Goal: Navigation & Orientation: Understand site structure

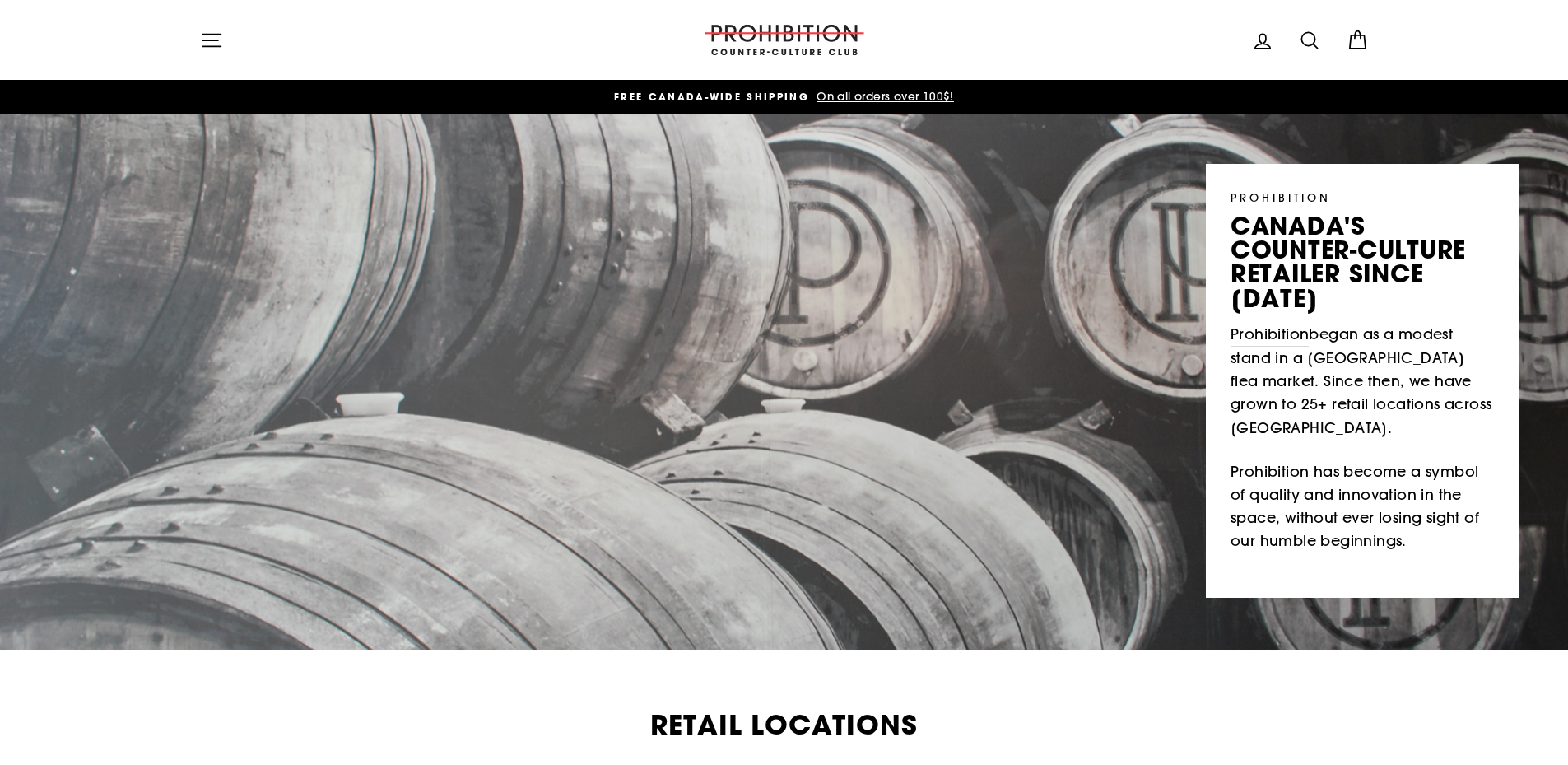
click at [224, 41] on button "Site navigation" at bounding box center [211, 40] width 42 height 35
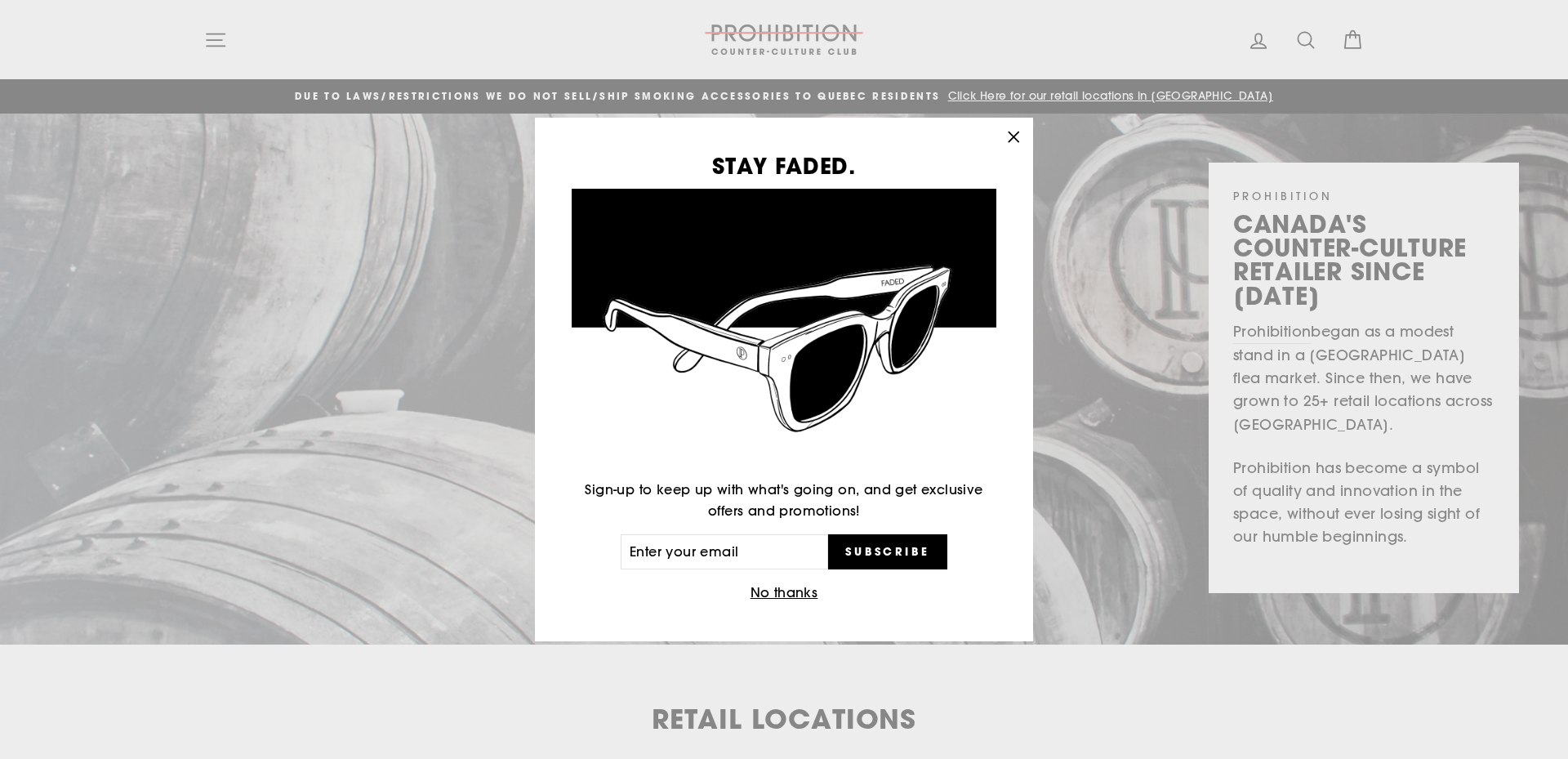
click at [1014, 145] on icon "button" at bounding box center [1014, 138] width 23 height 23
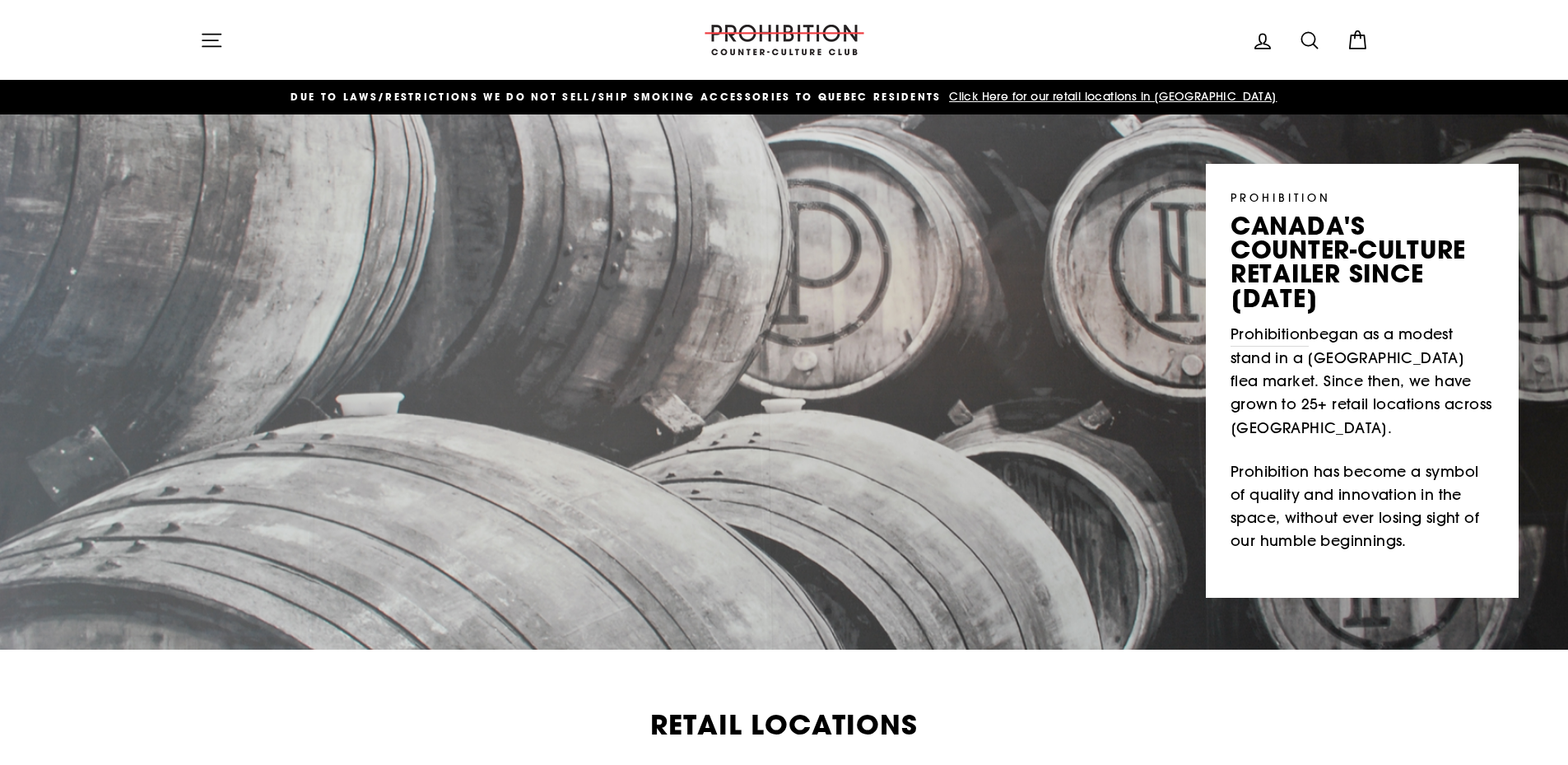
click at [211, 45] on icon "button" at bounding box center [212, 41] width 23 height 23
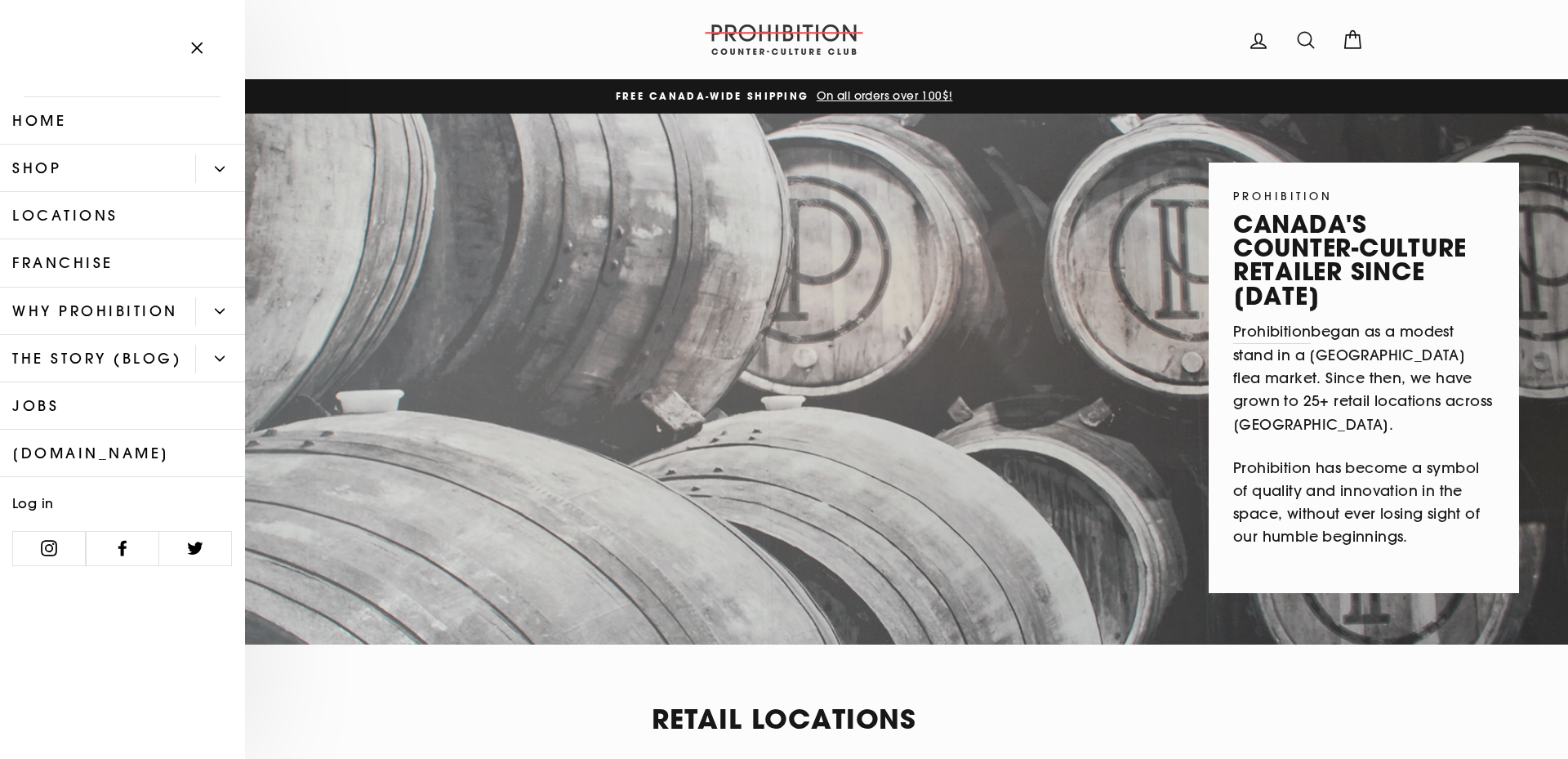
click at [209, 167] on button "Primary" at bounding box center [220, 168] width 50 height 29
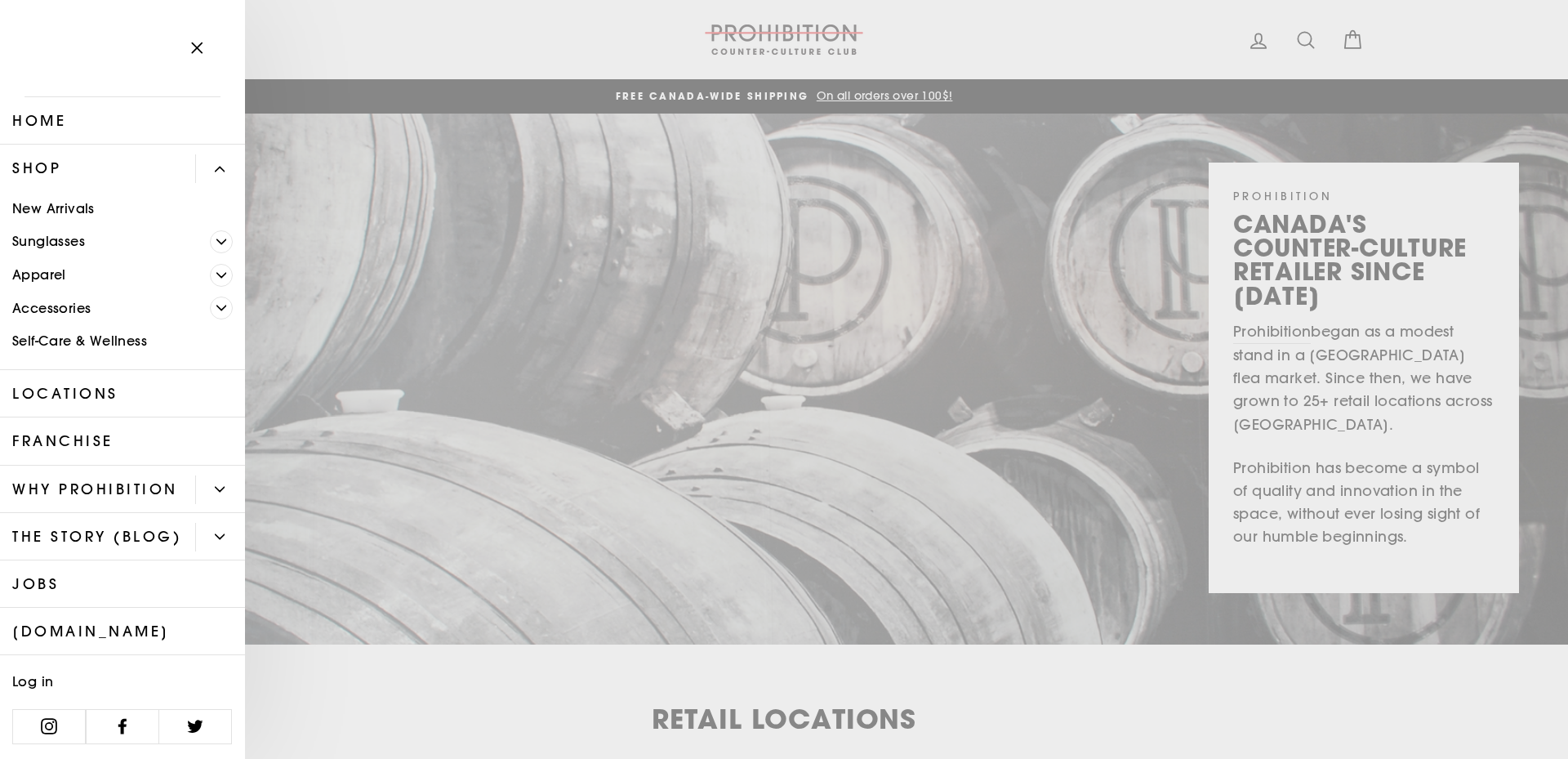
click at [217, 273] on icon "Primary" at bounding box center [221, 275] width 10 height 10
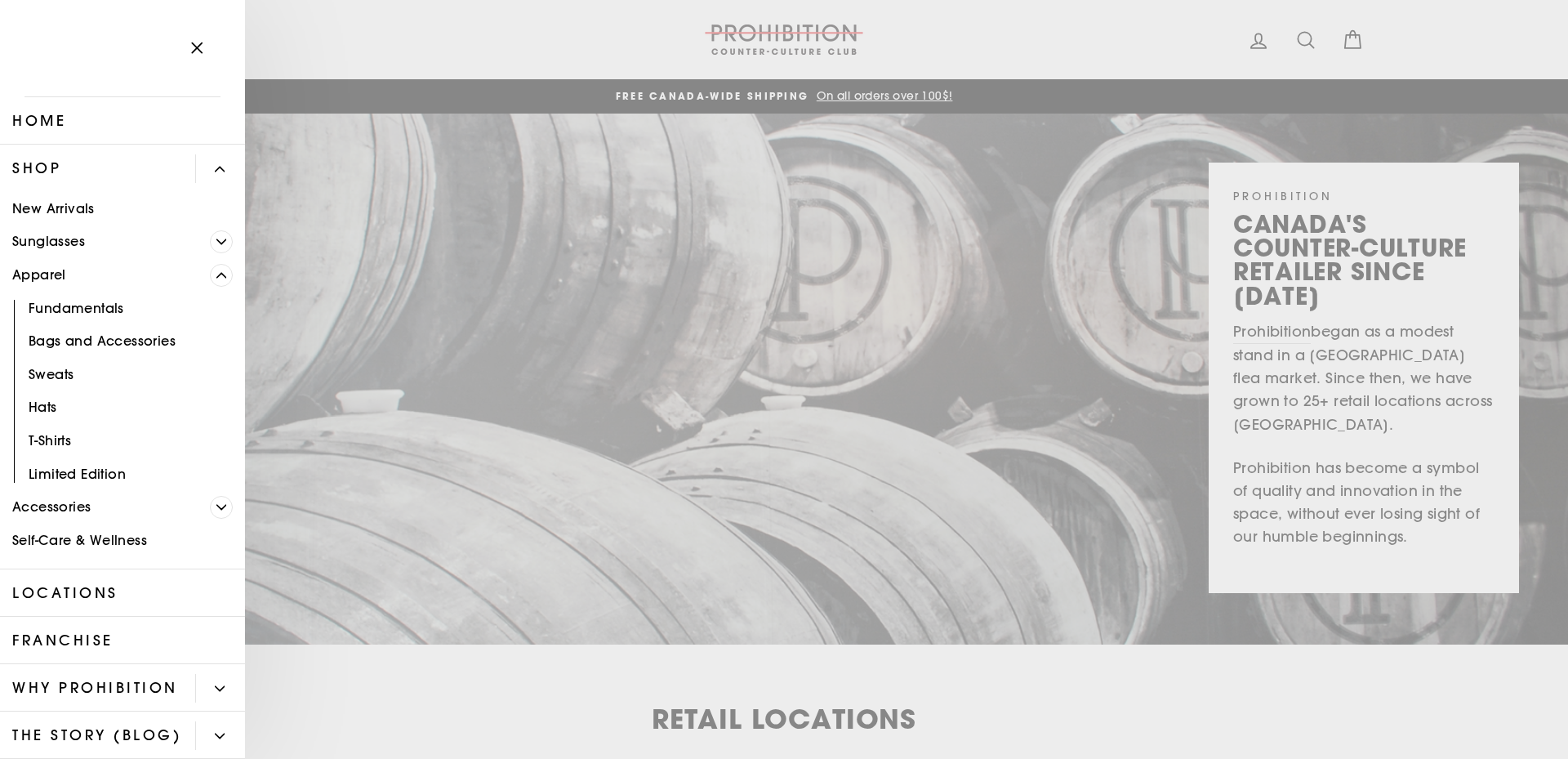
click at [217, 273] on icon "Primary" at bounding box center [221, 275] width 10 height 10
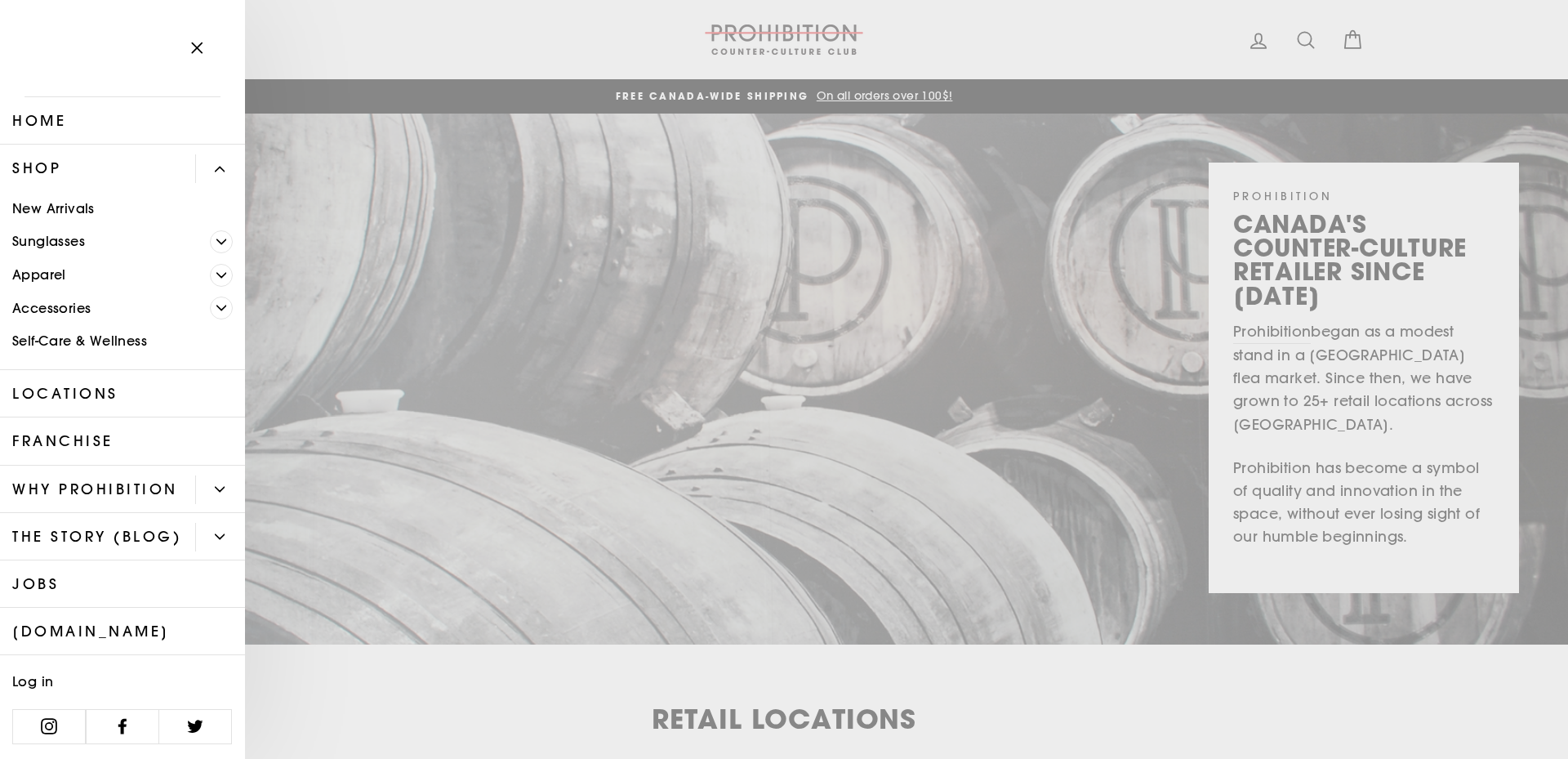
click at [210, 299] on span "Primary" at bounding box center [222, 308] width 23 height 23
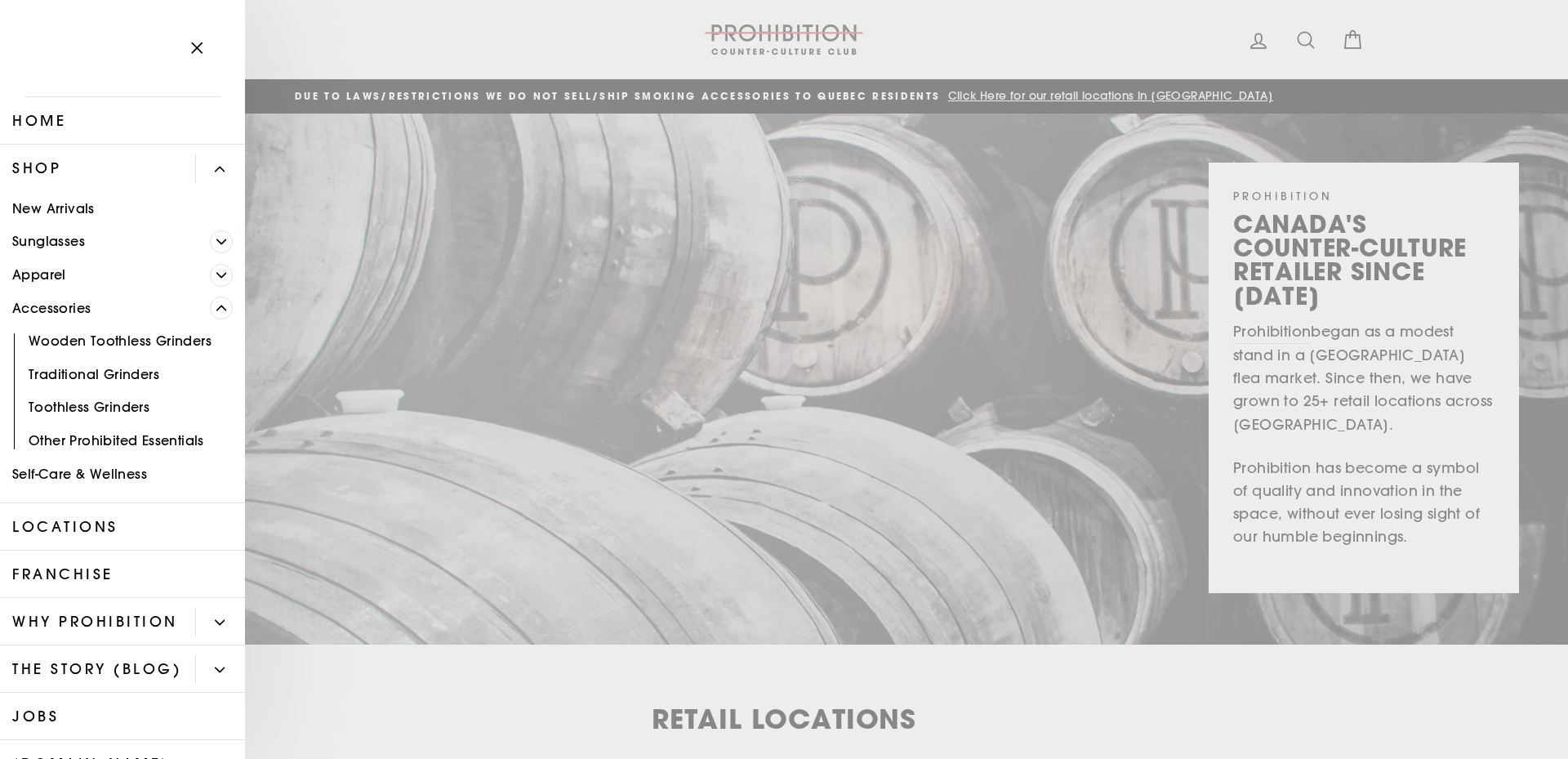
click at [217, 239] on icon "Primary" at bounding box center [221, 242] width 10 height 10
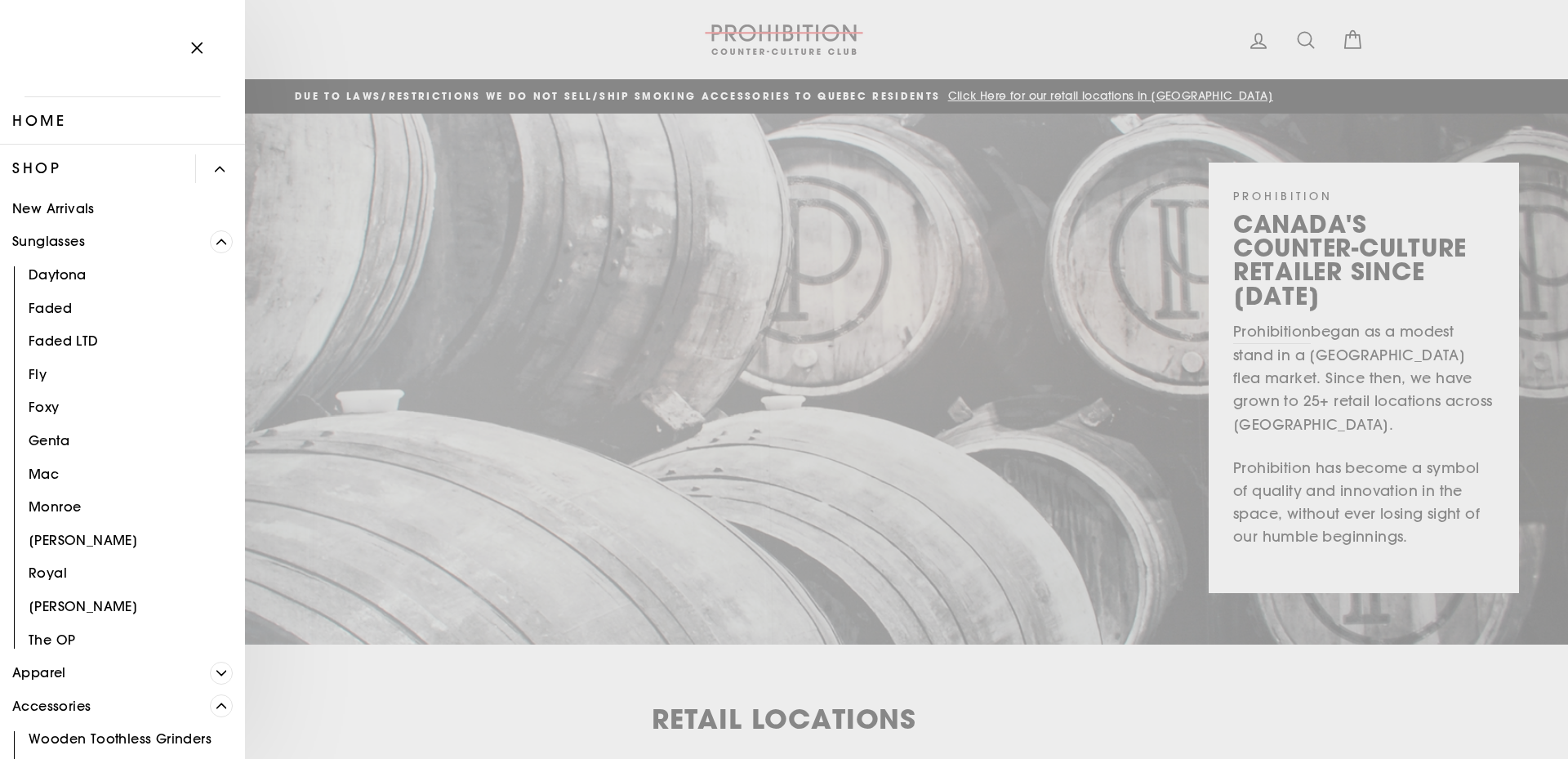
click at [210, 246] on span "Primary" at bounding box center [222, 242] width 23 height 23
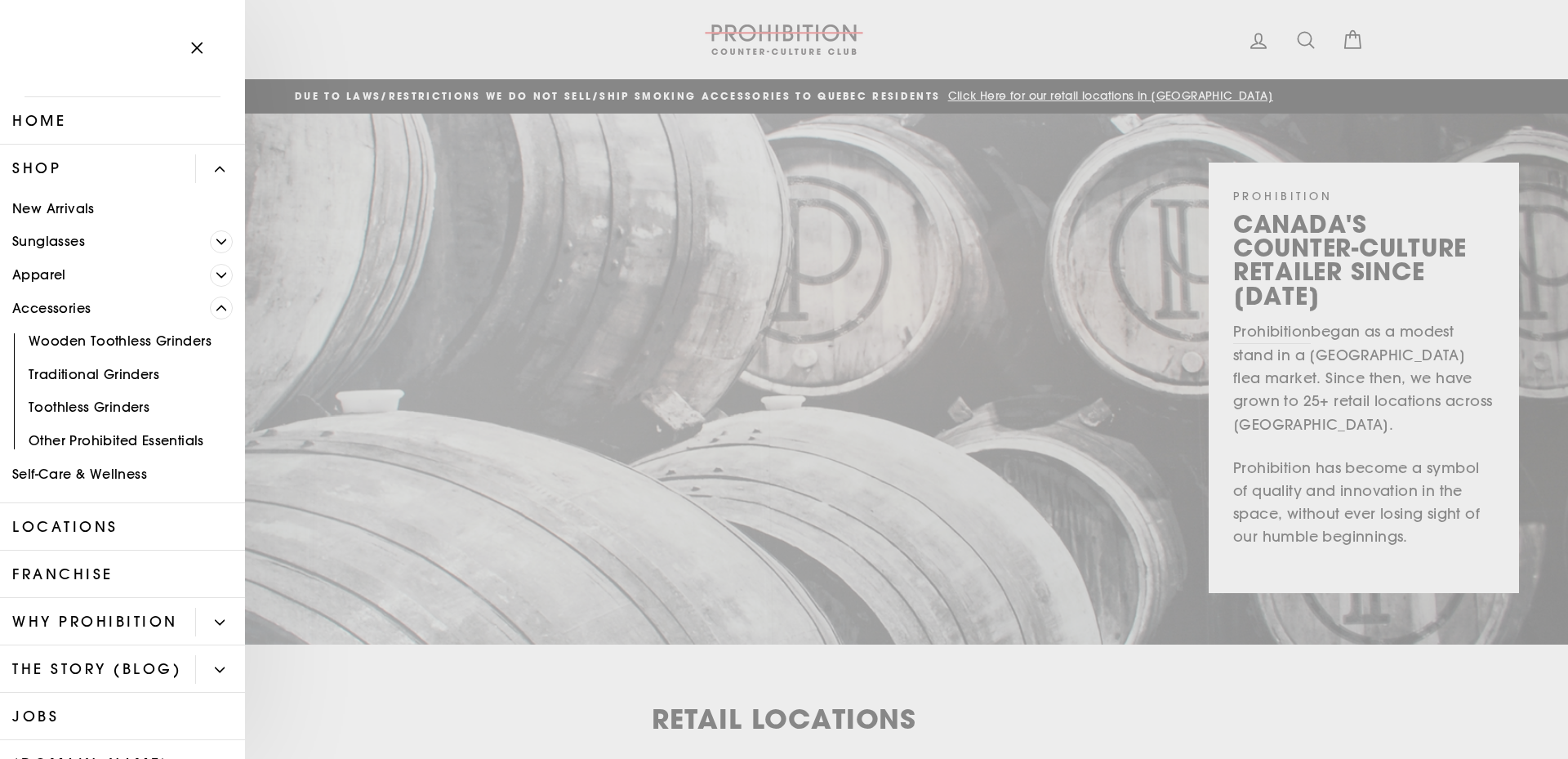
click at [217, 273] on icon "Primary" at bounding box center [221, 275] width 10 height 10
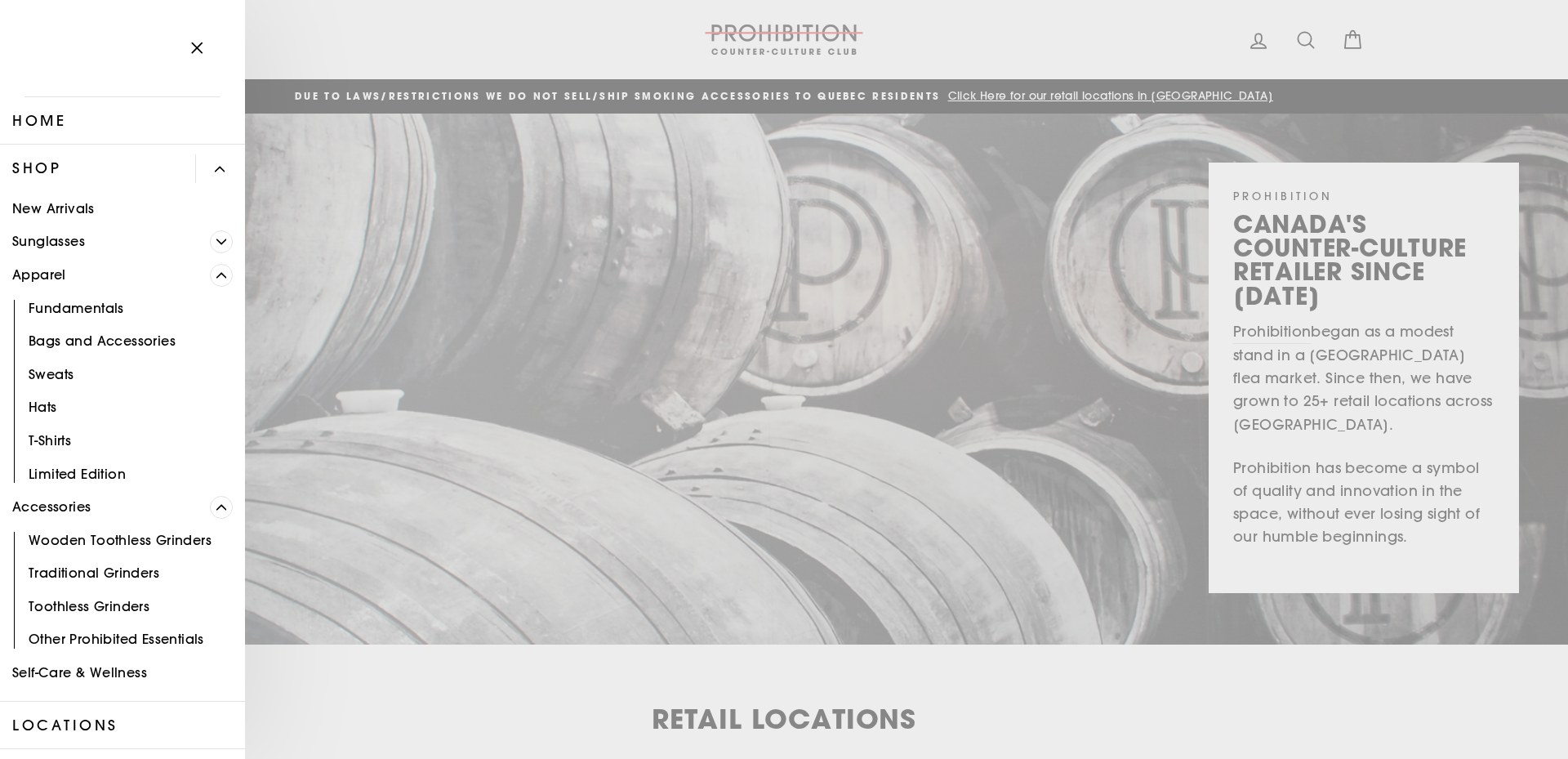
click at [217, 271] on icon "Primary" at bounding box center [221, 275] width 10 height 10
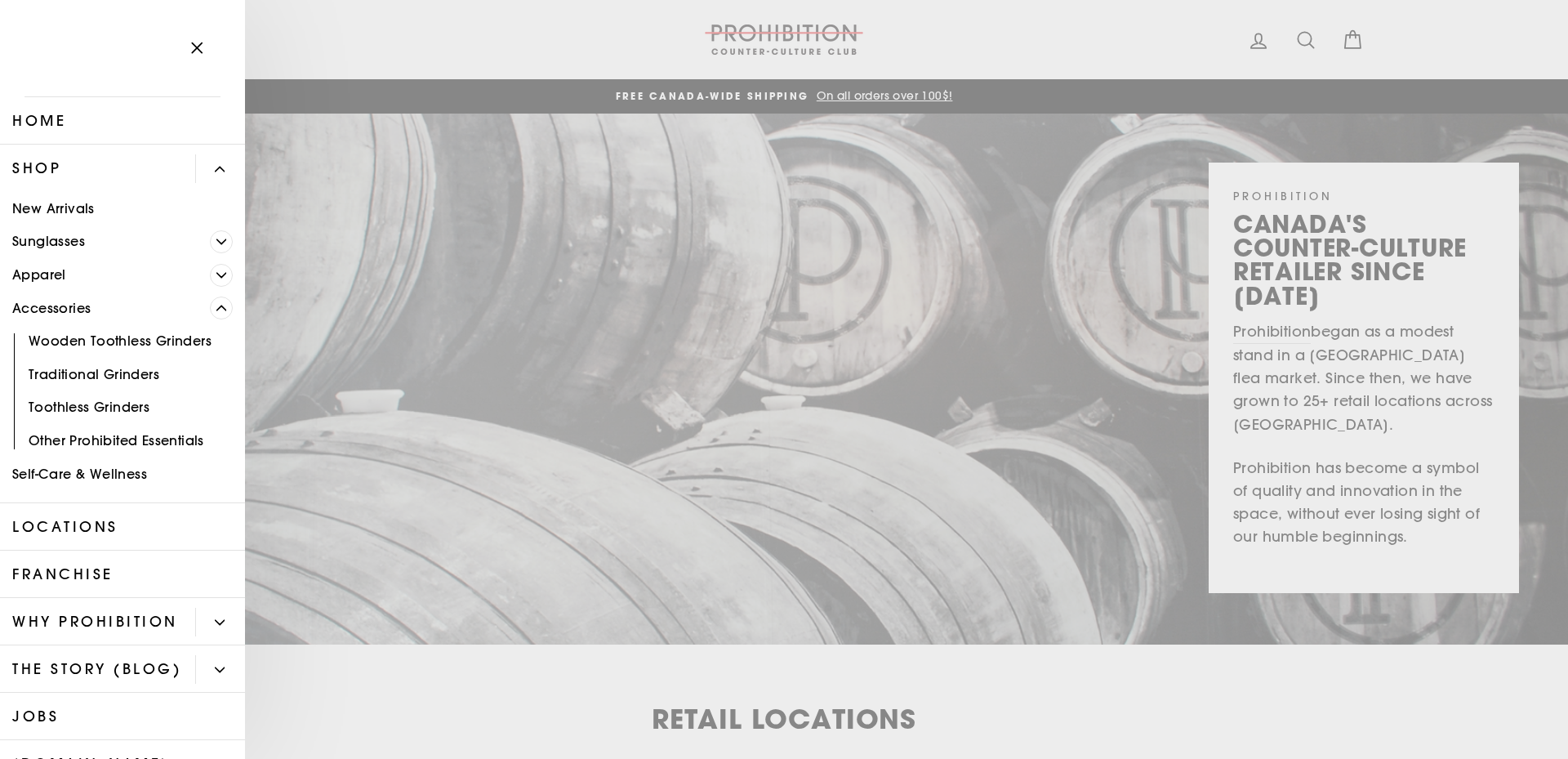
click at [94, 125] on link "Home" at bounding box center [123, 121] width 245 height 47
